Goal: Task Accomplishment & Management: Use online tool/utility

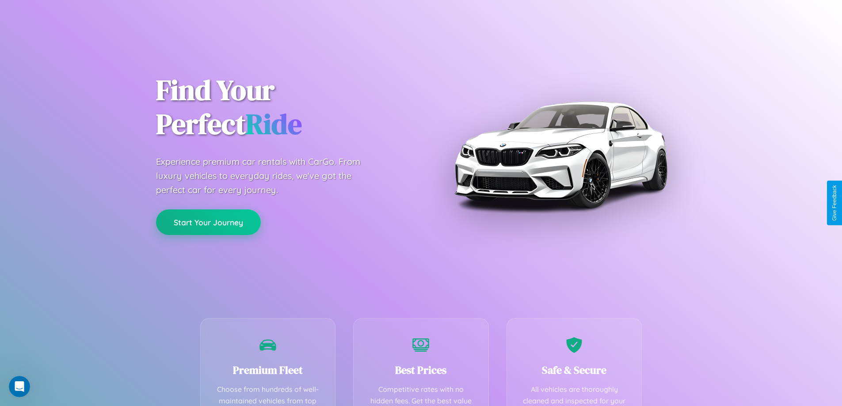
click at [208, 222] on button "Start Your Journey" at bounding box center [208, 222] width 105 height 26
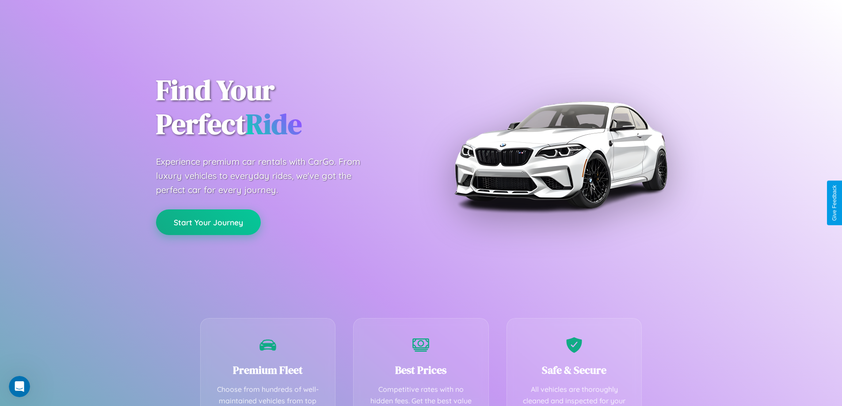
click at [208, 222] on button "Start Your Journey" at bounding box center [208, 222] width 105 height 26
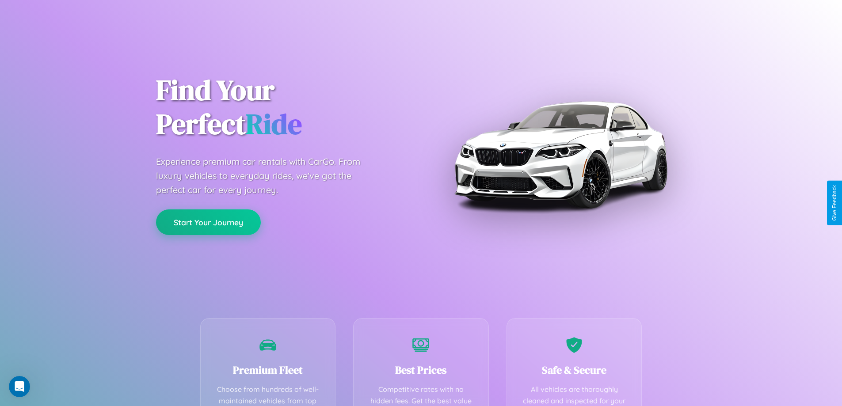
click at [208, 222] on button "Start Your Journey" at bounding box center [208, 222] width 105 height 26
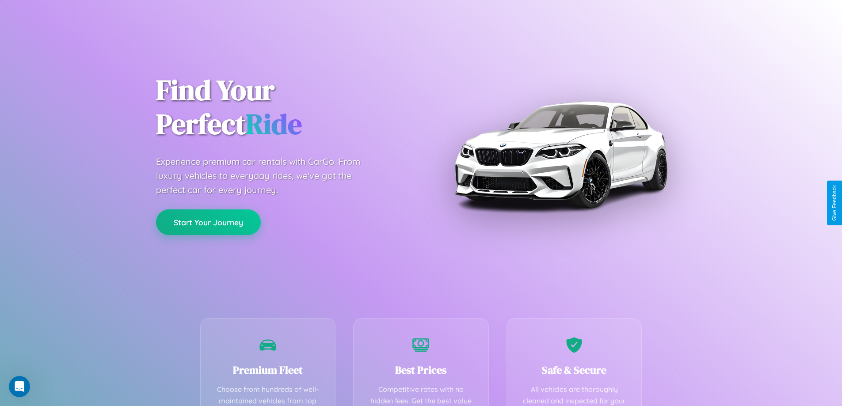
click at [208, 222] on button "Start Your Journey" at bounding box center [208, 222] width 105 height 26
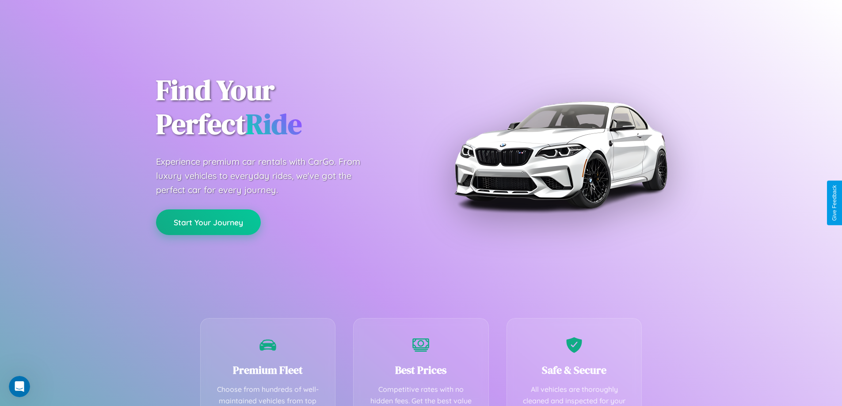
click at [208, 222] on button "Start Your Journey" at bounding box center [208, 222] width 105 height 26
